Goal: Information Seeking & Learning: Learn about a topic

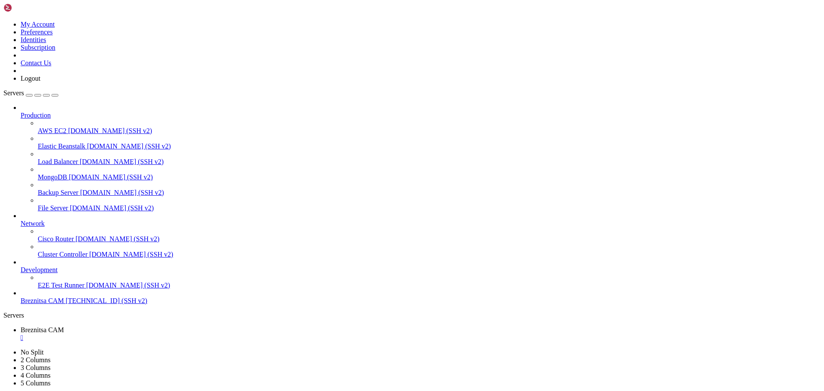
scroll to position [1321, 0]
drag, startPoint x: 232, startPoint y: 793, endPoint x: 165, endPoint y: 791, distance: 67.4
drag, startPoint x: 7, startPoint y: 712, endPoint x: 180, endPoint y: 778, distance: 185.5
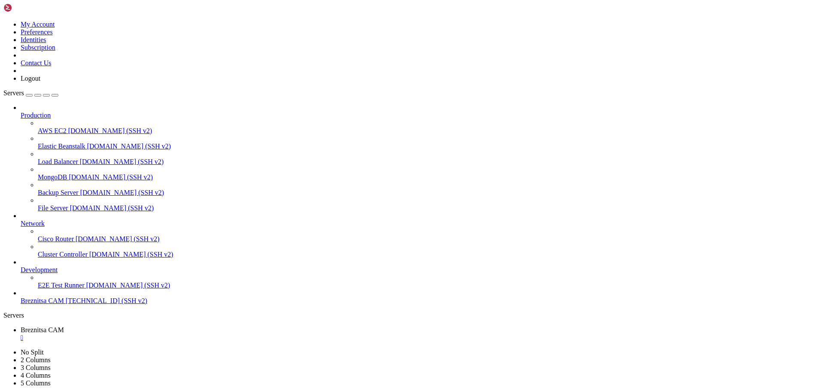
scroll to position [1328, 0]
drag, startPoint x: 159, startPoint y: 790, endPoint x: 140, endPoint y: 799, distance: 21.1
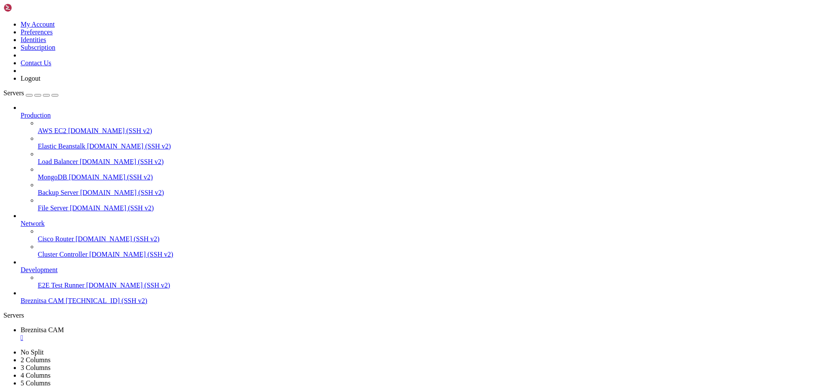
drag, startPoint x: 4, startPoint y: 743, endPoint x: 111, endPoint y: 755, distance: 107.6
drag, startPoint x: 8, startPoint y: 740, endPoint x: 156, endPoint y: 787, distance: 155.7
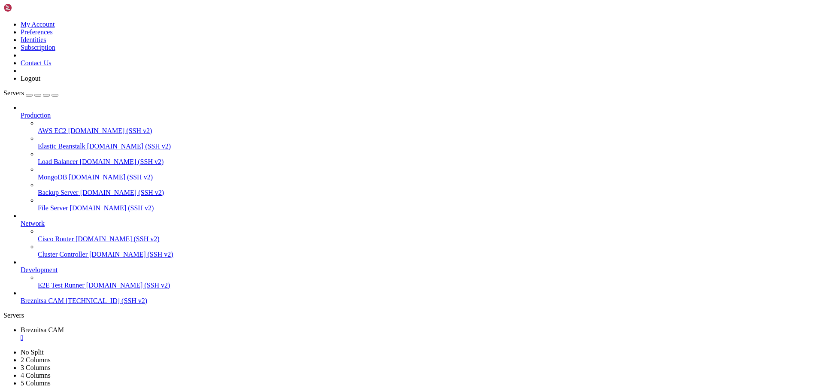
scroll to position [1401, 0]
drag, startPoint x: 176, startPoint y: 801, endPoint x: 143, endPoint y: 800, distance: 33.5
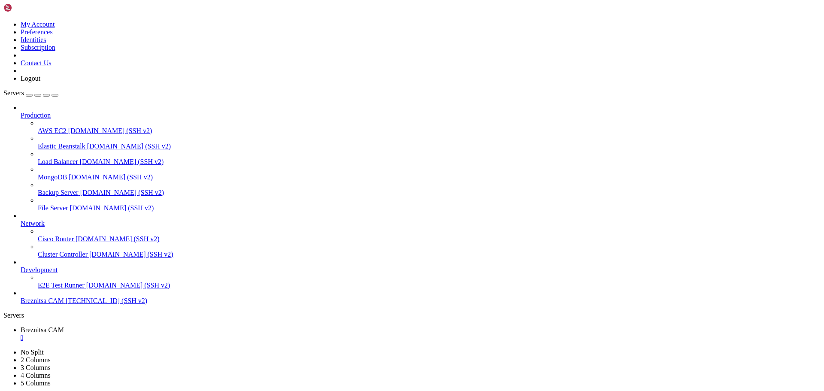
drag, startPoint x: 7, startPoint y: 742, endPoint x: 142, endPoint y: 790, distance: 143.0
drag, startPoint x: 401, startPoint y: 605, endPoint x: 423, endPoint y: 600, distance: 23.2
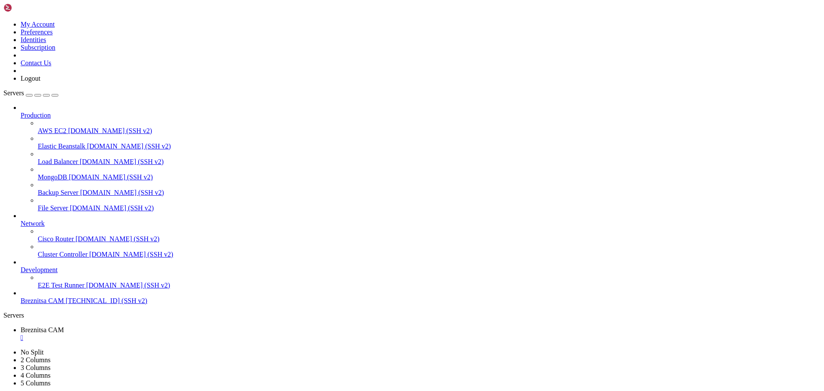
drag, startPoint x: 112, startPoint y: 796, endPoint x: 148, endPoint y: 809, distance: 37.9
drag, startPoint x: 6, startPoint y: 544, endPoint x: 196, endPoint y: 785, distance: 307.0
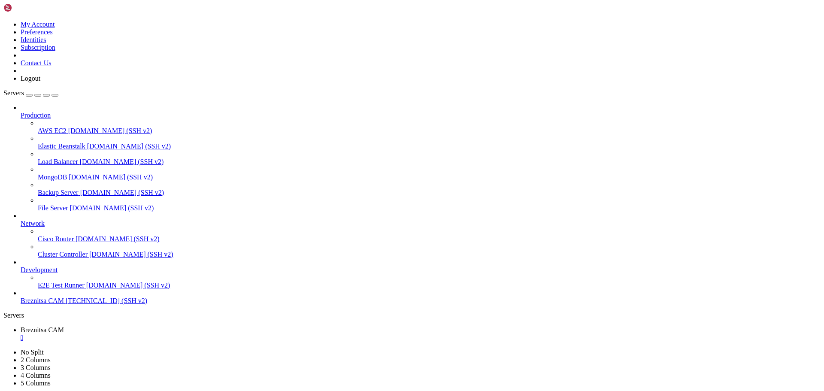
drag, startPoint x: 246, startPoint y: 799, endPoint x: 197, endPoint y: 780, distance: 52.2
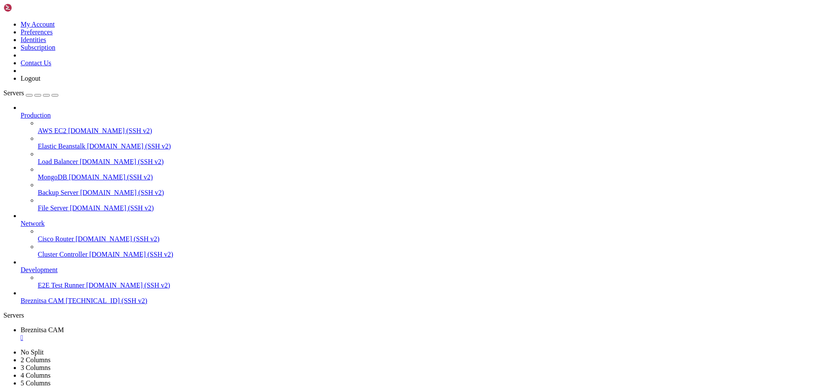
drag, startPoint x: 8, startPoint y: 602, endPoint x: 318, endPoint y: 785, distance: 360.5
drag, startPoint x: 380, startPoint y: 692, endPoint x: 386, endPoint y: 692, distance: 6.4
